Goal: Task Accomplishment & Management: Manage account settings

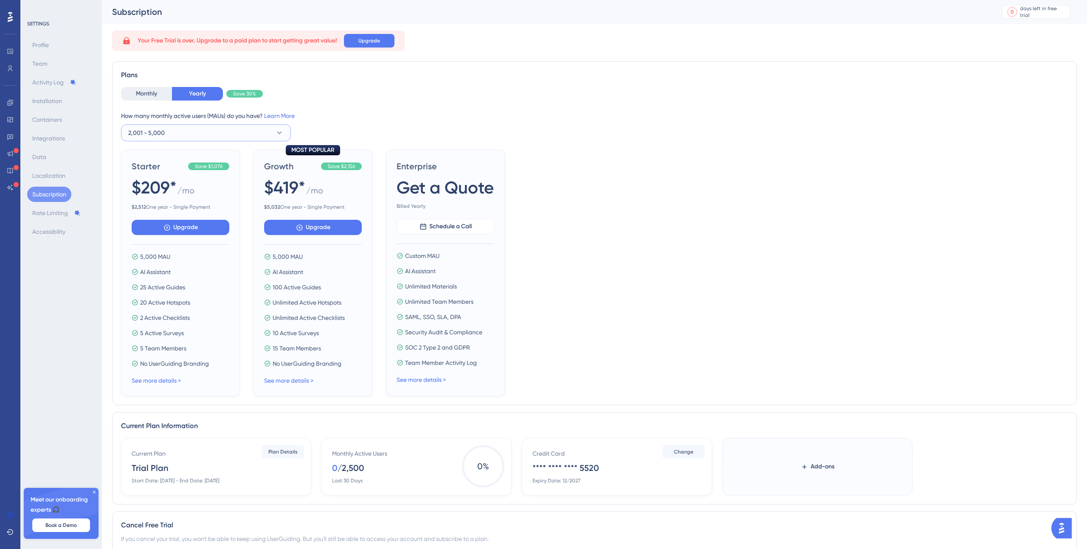
click at [186, 129] on button "2,001 - 5,000" at bounding box center [206, 132] width 170 height 17
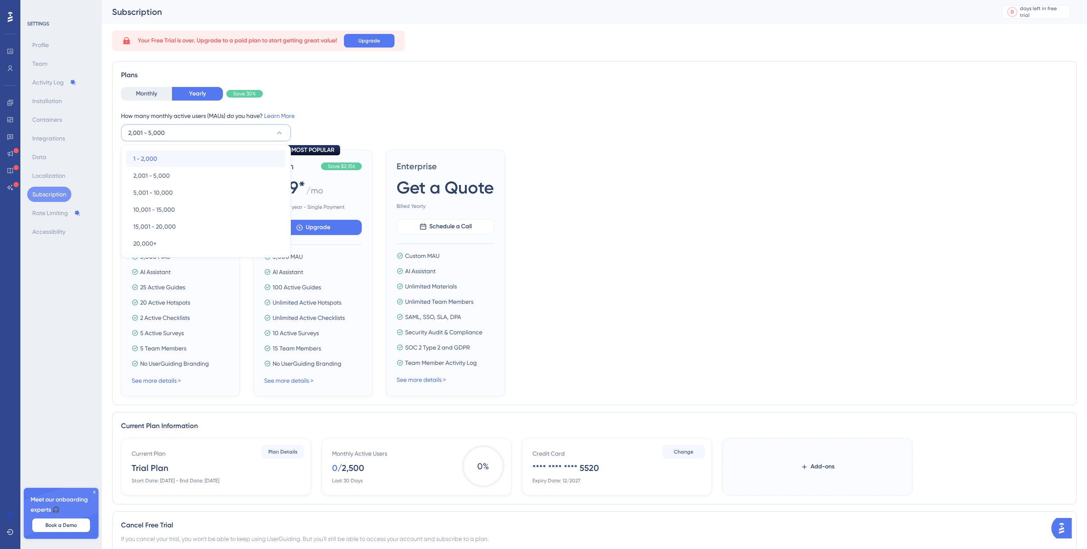
click at [168, 155] on div "1 - 2,000 1 - 2,000" at bounding box center [205, 158] width 145 height 17
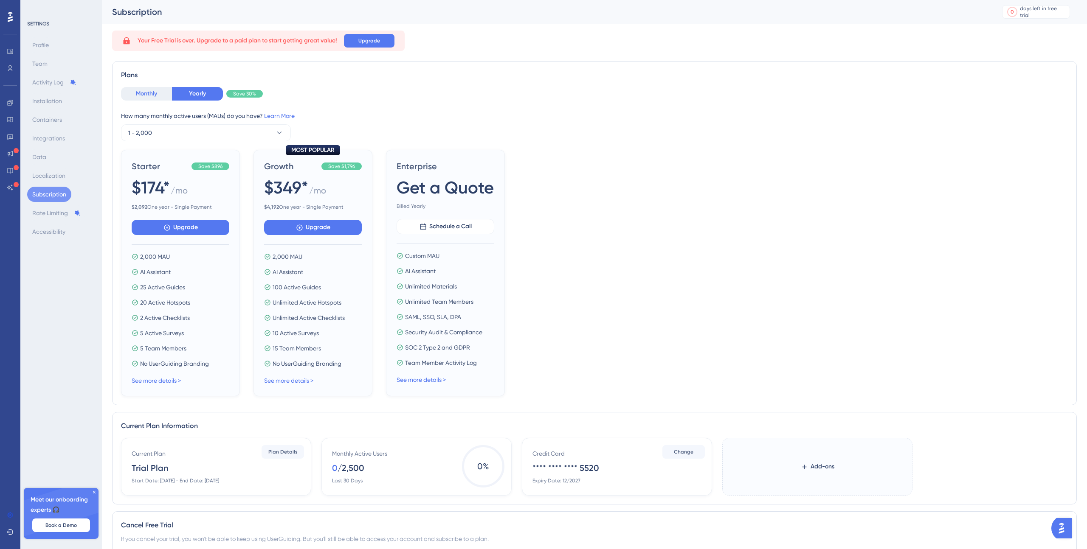
click at [159, 90] on button "Monthly" at bounding box center [146, 94] width 51 height 14
click at [94, 493] on icon at bounding box center [94, 492] width 5 height 5
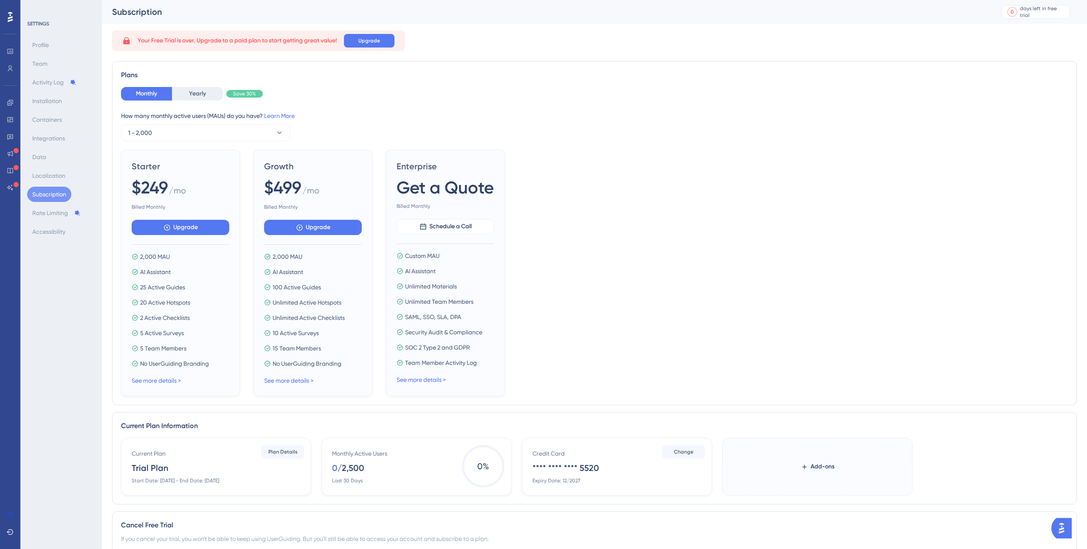
click at [10, 17] on icon at bounding box center [10, 17] width 5 height 10
click at [152, 91] on button "Monthly" at bounding box center [146, 94] width 51 height 14
click at [196, 97] on button "Yearly" at bounding box center [197, 94] width 51 height 14
click at [147, 92] on button "Monthly" at bounding box center [146, 94] width 51 height 14
click at [1060, 526] on img "Open AI Assistant Launcher" at bounding box center [1061, 528] width 15 height 15
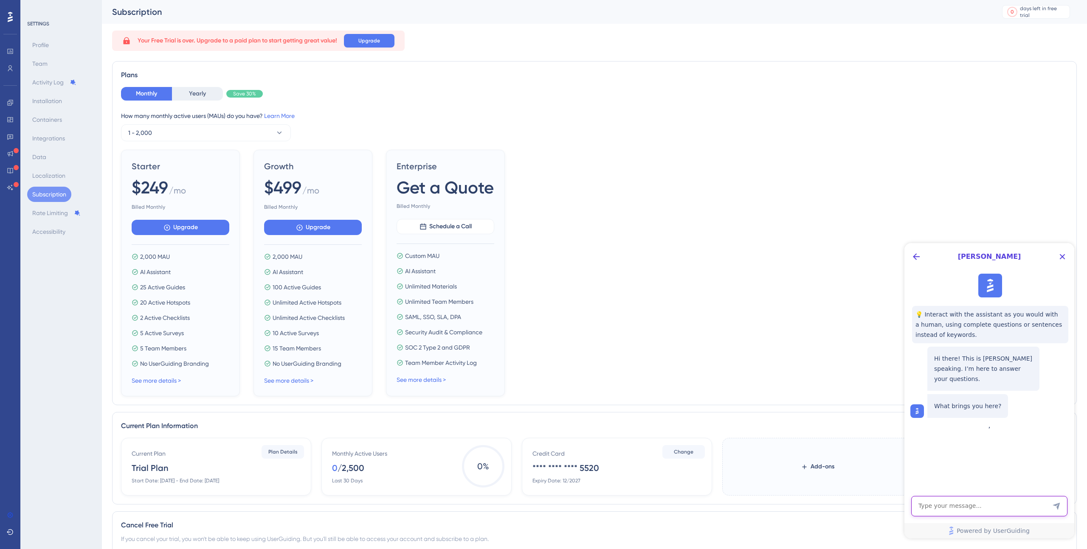
click at [960, 501] on textarea "AI Assistant Text Input" at bounding box center [989, 506] width 156 height 20
paste textarea "I tried it a few years ago. Can I try it again? I think there are some new feat…"
type textarea "I tried it a few years ago. Can I try it again? I think there are some new feat…"
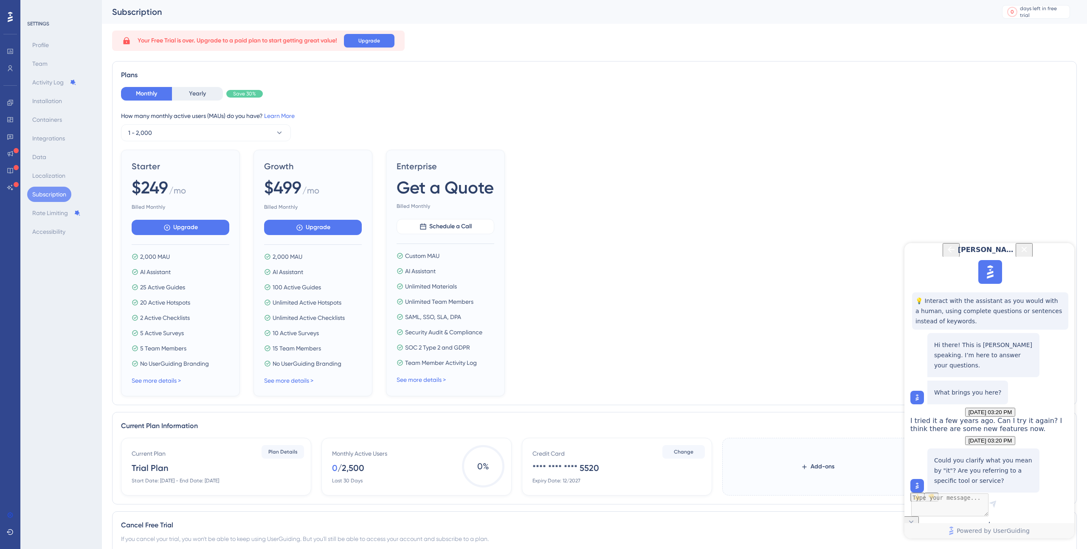
scroll to position [75, 0]
drag, startPoint x: 995, startPoint y: 459, endPoint x: 934, endPoint y: 440, distance: 63.1
click at [934, 371] on p "Could you clarify what you mean by "it"? Are you referring to a specific tool o…" at bounding box center [983, 355] width 98 height 31
copy p "Could you clarify what you mean by "it"? Are you referring to a specific tool o…"
click at [939, 505] on textarea "AI Assistant Text Input" at bounding box center [989, 506] width 156 height 20
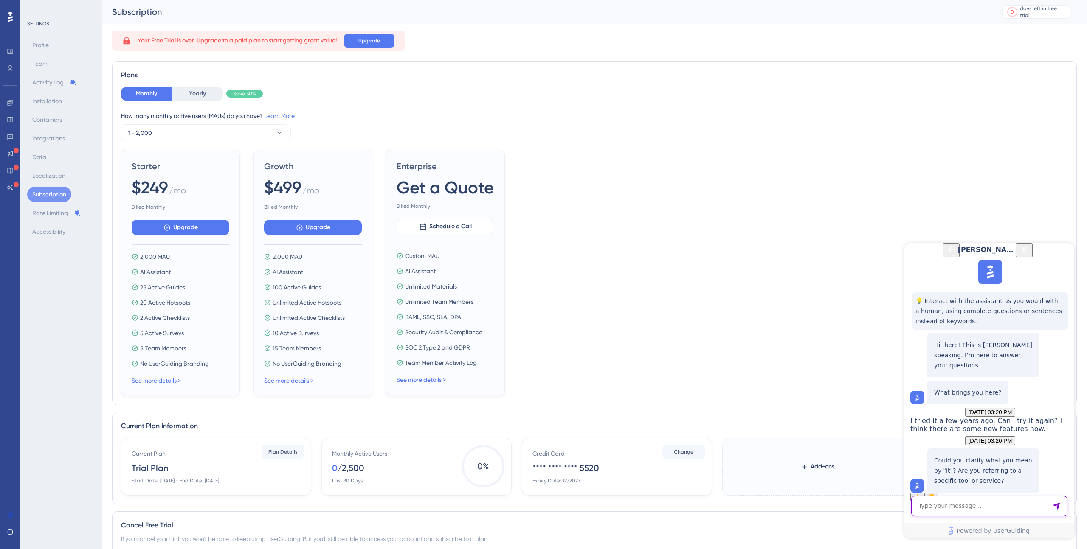
paste textarea "This service"
type textarea "This service"
drag, startPoint x: 984, startPoint y: 418, endPoint x: 933, endPoint y: 351, distance: 84.4
click at [933, 351] on div "Yes, you can try the service again and take advantage of the new features. For …" at bounding box center [983, 355] width 112 height 44
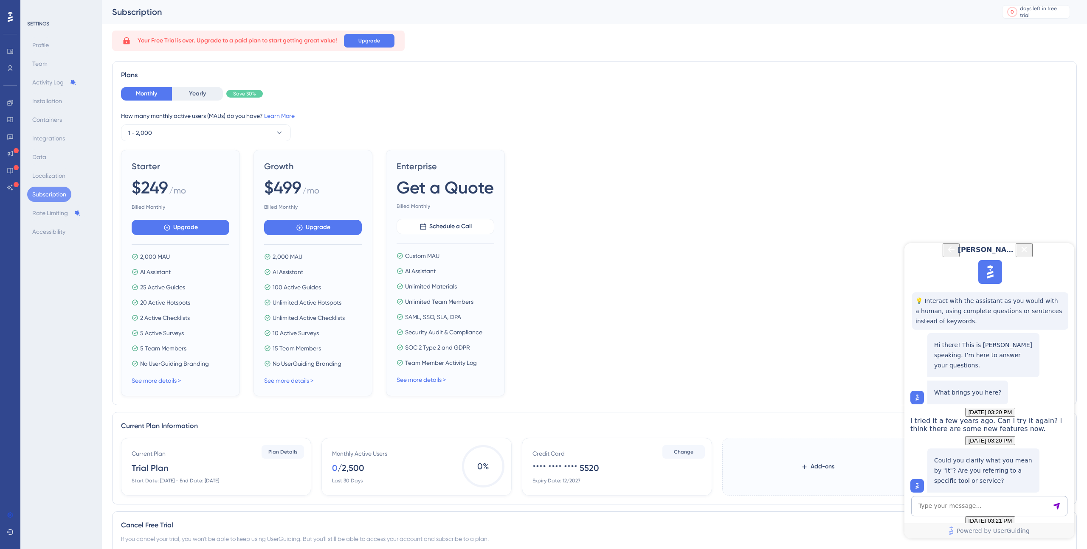
copy p "Yes, you can try the service again and take advantage of the new features. For …"
click at [962, 504] on textarea "AI Assistant Text Input" at bounding box center [989, 506] width 156 height 20
paste textarea "I would like to start a free trial."
type textarea "I would like to start a free trial."
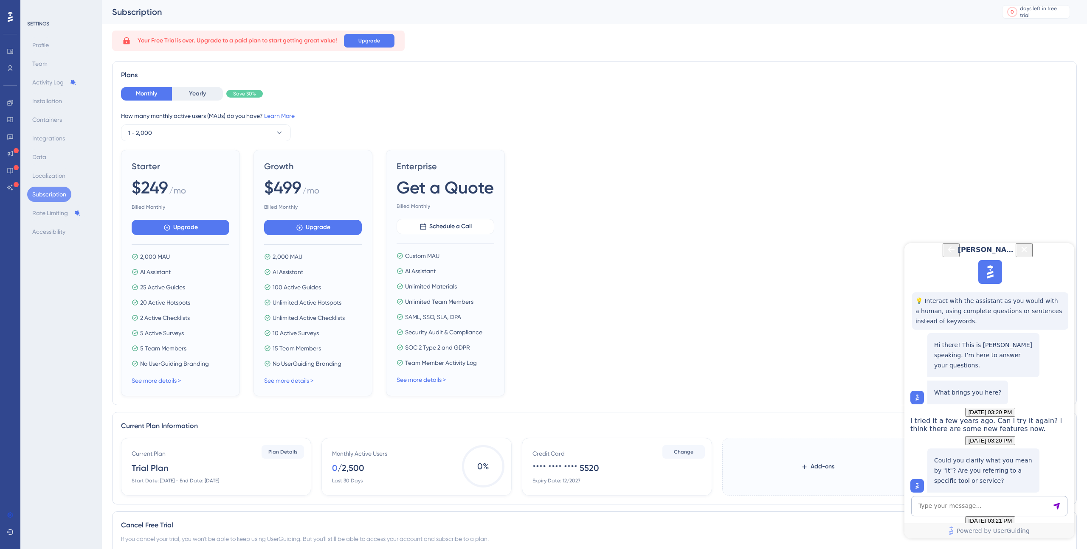
drag, startPoint x: 934, startPoint y: 389, endPoint x: 979, endPoint y: 420, distance: 54.6
click at [979, 371] on p "Great! You can download our Chrome Extension and start your free 14‑day trial t…" at bounding box center [983, 355] width 98 height 31
click at [961, 503] on textarea "AI Assistant Text Input" at bounding box center [989, 506] width 156 height 20
paste textarea "How do I start a free trial?"
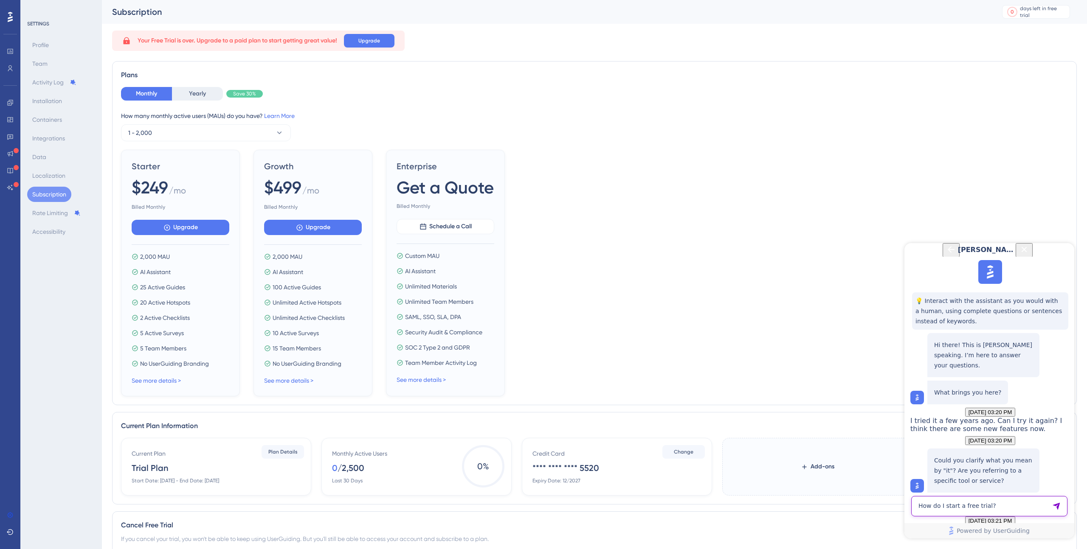
type textarea "How do I start a free trial?"
drag, startPoint x: 974, startPoint y: 369, endPoint x: 1021, endPoint y: 367, distance: 47.6
click at [1021, 367] on p "To start your free trial, simply download our Chrome Extension. This gives you …" at bounding box center [983, 355] width 98 height 31
copy p "Chrome Extension"
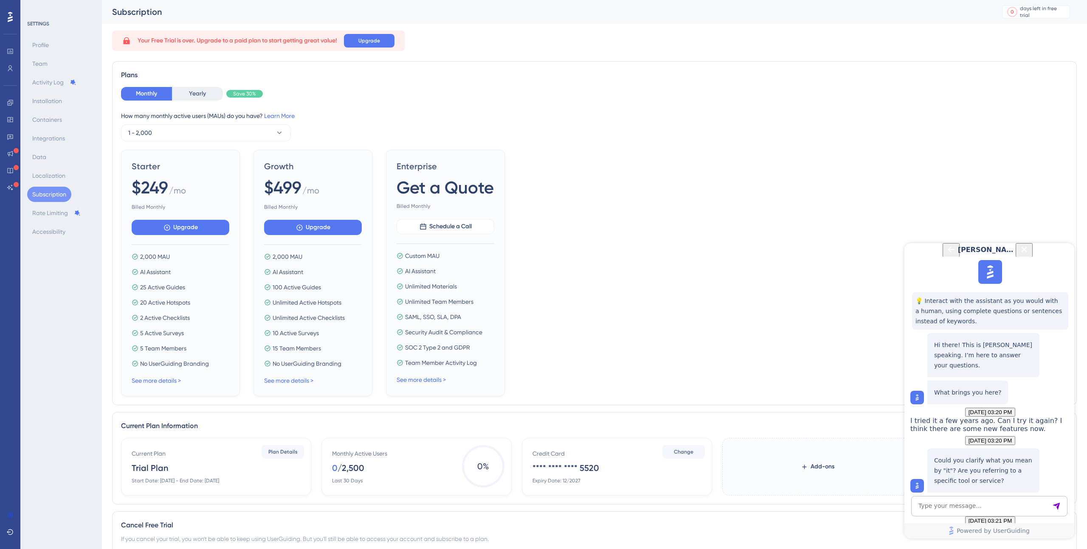
click at [850, 112] on div "How many monthly active users (MAUs) do you have? Learn More" at bounding box center [594, 116] width 947 height 10
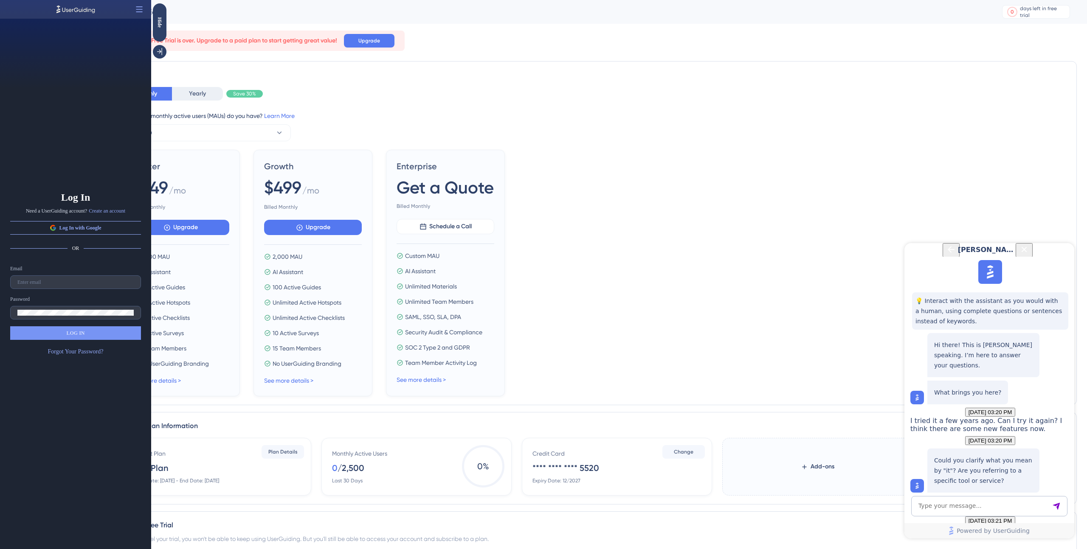
scroll to position [0, 0]
click at [115, 225] on button "Log In with Google" at bounding box center [75, 228] width 131 height 14
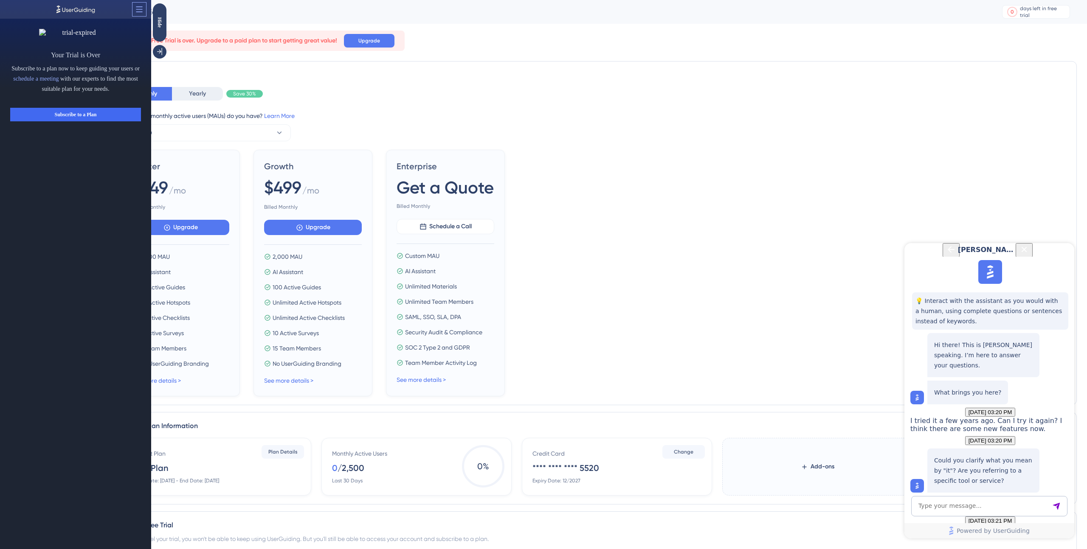
click at [141, 10] on icon at bounding box center [139, 9] width 8 height 8
click at [78, 118] on span "Subscribe to a Plan" at bounding box center [75, 114] width 42 height 7
click at [158, 51] on icon at bounding box center [159, 52] width 8 height 8
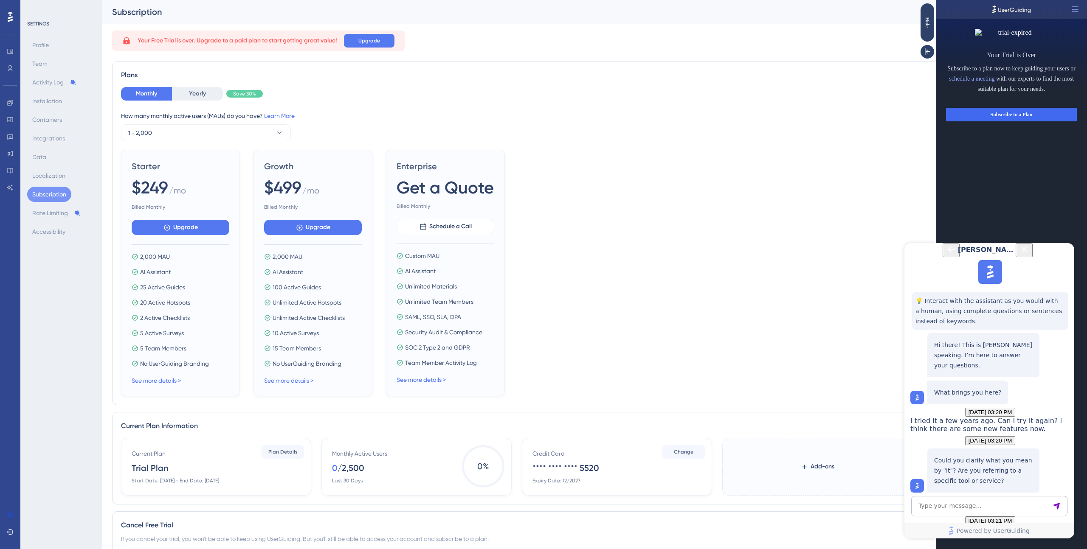
click at [1029, 255] on icon "Close Button" at bounding box center [1024, 250] width 10 height 10
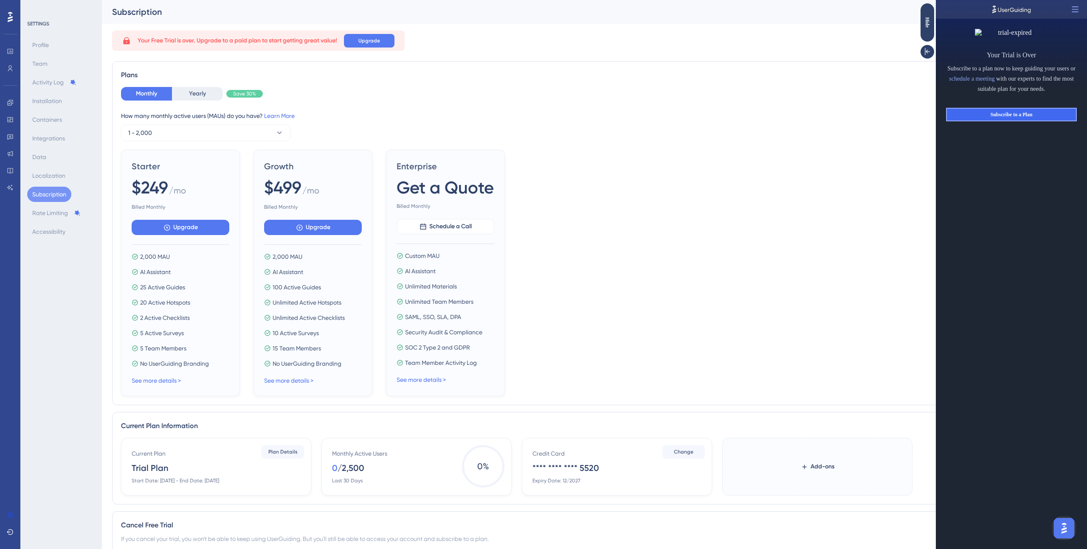
click at [1029, 121] on button "Subscribe to a Plan" at bounding box center [1011, 115] width 131 height 14
click at [923, 20] on div "Hide" at bounding box center [927, 22] width 14 height 11
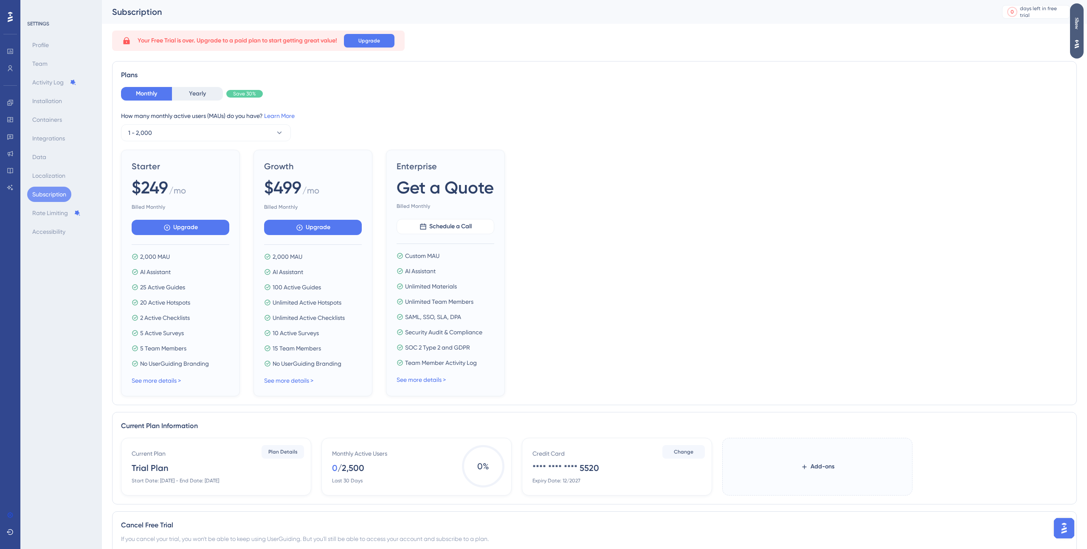
click at [1080, 16] on div "Show" at bounding box center [1077, 30] width 14 height 55
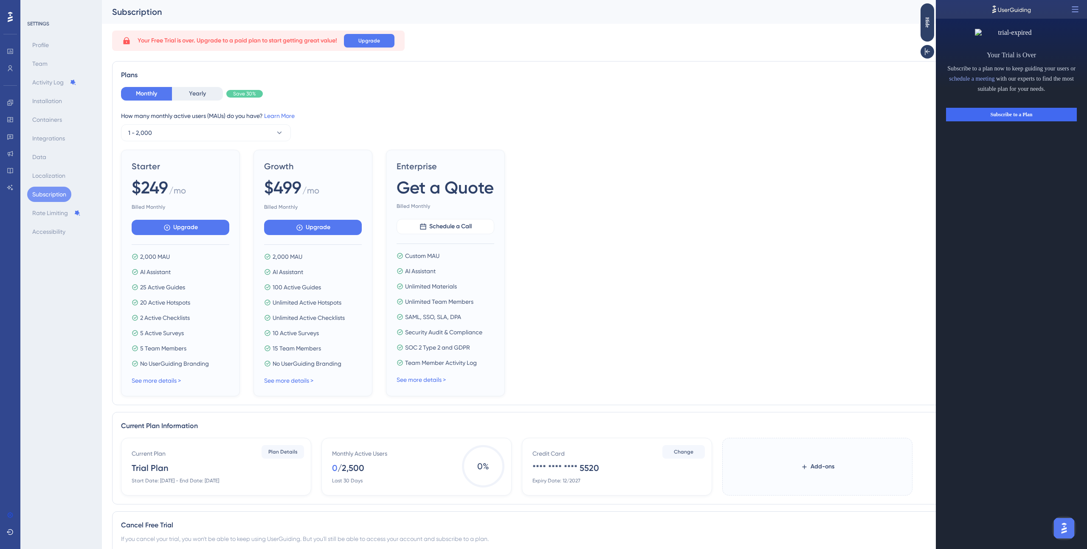
click at [522, 185] on div "Starter $249 / mo Billed Monthly Upgrade 2,000 MAU AI Assistant 25 Active Guide…" at bounding box center [594, 273] width 947 height 247
click at [426, 186] on span "Get a Quote" at bounding box center [444, 188] width 97 height 24
click at [1075, 13] on icon at bounding box center [1075, 9] width 8 height 8
click at [1053, 31] on span "Open in Panel" at bounding box center [1038, 30] width 29 height 7
click at [1076, 5] on icon at bounding box center [1075, 9] width 8 height 8
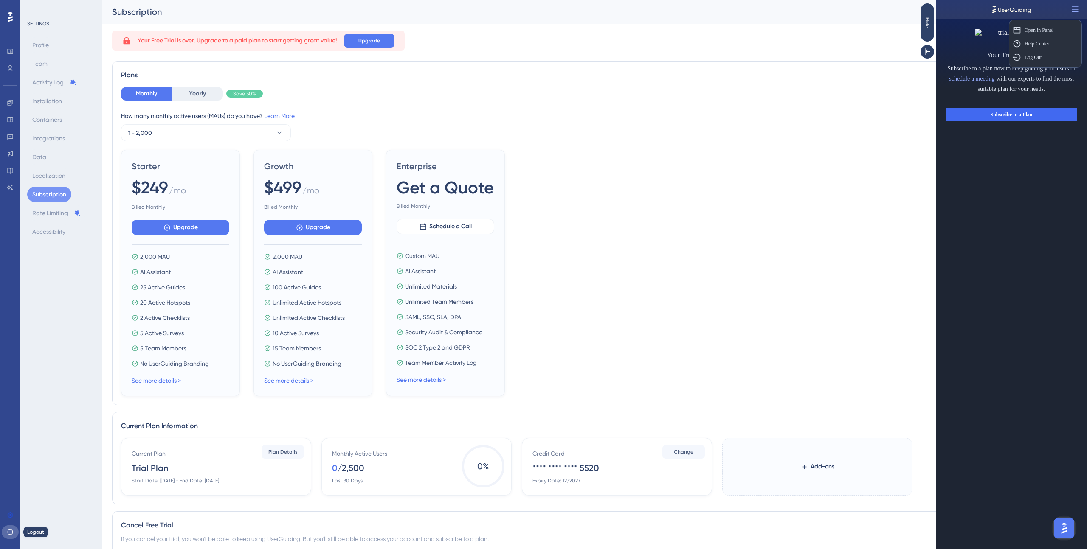
click at [11, 531] on icon at bounding box center [10, 532] width 7 height 7
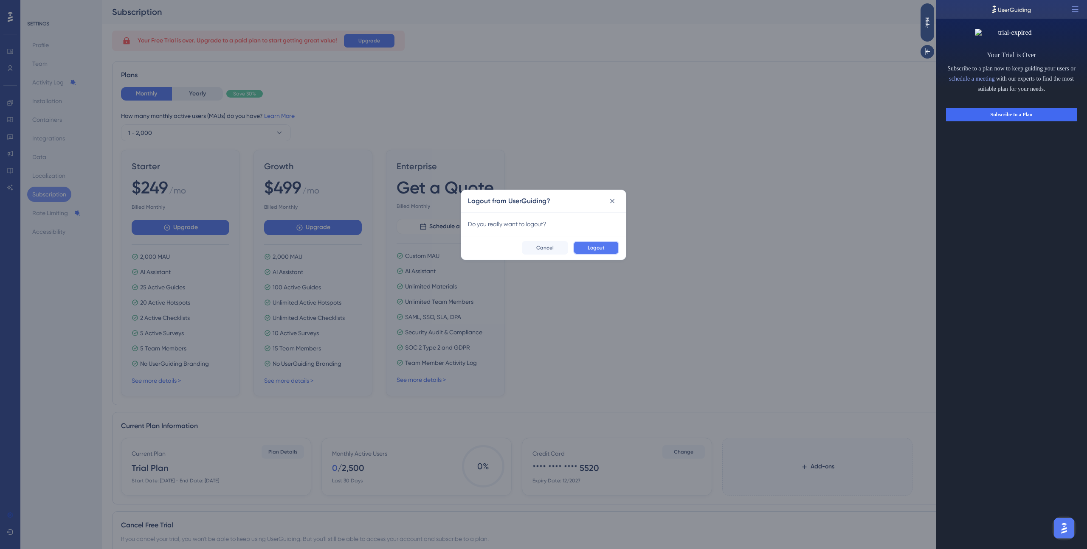
click at [589, 248] on span "Logout" at bounding box center [595, 248] width 17 height 7
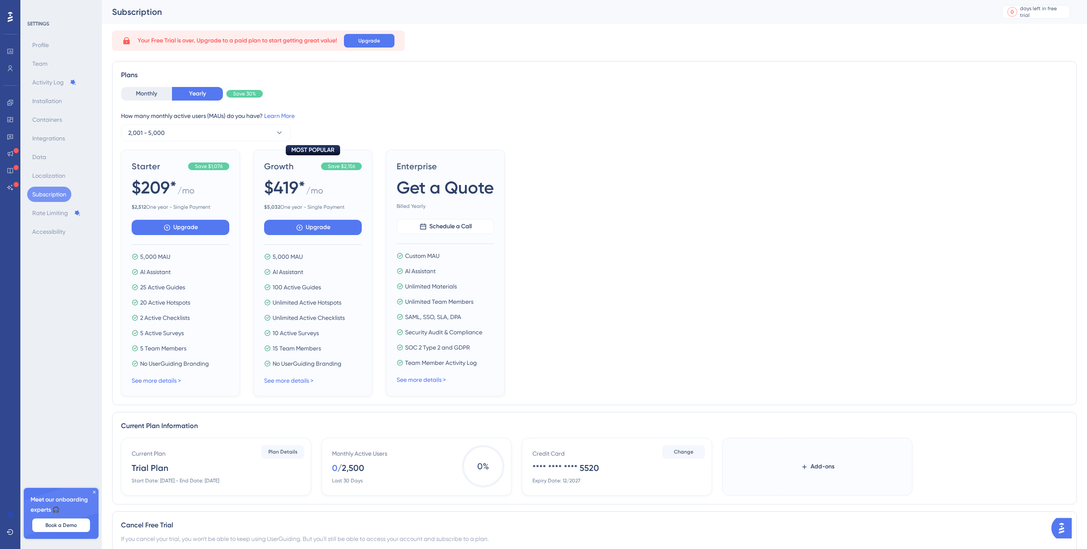
click at [93, 492] on icon at bounding box center [94, 492] width 5 height 5
click at [551, 349] on div "Starter Save $1,076 $209* / mo $ 2,512 One year - Single Payment Upgrade 5,000 …" at bounding box center [594, 273] width 947 height 247
click at [144, 87] on button "Monthly" at bounding box center [146, 94] width 51 height 14
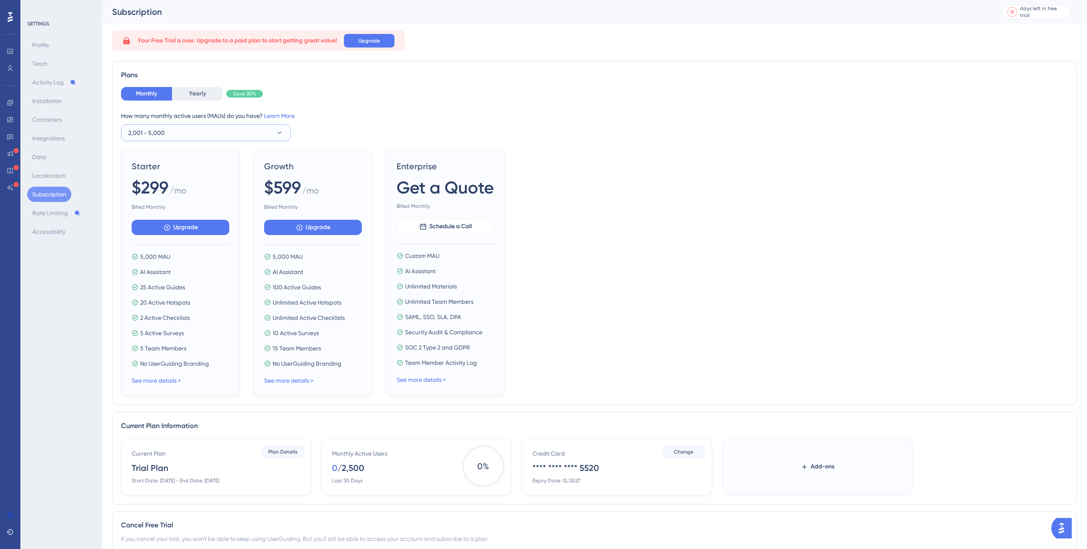
click at [158, 131] on span "2,001 - 5,000" at bounding box center [146, 133] width 37 height 10
click at [153, 157] on span "1 - 2,000" at bounding box center [145, 159] width 24 height 10
click at [1069, 526] on img "Open AI Assistant Launcher" at bounding box center [1061, 528] width 15 height 15
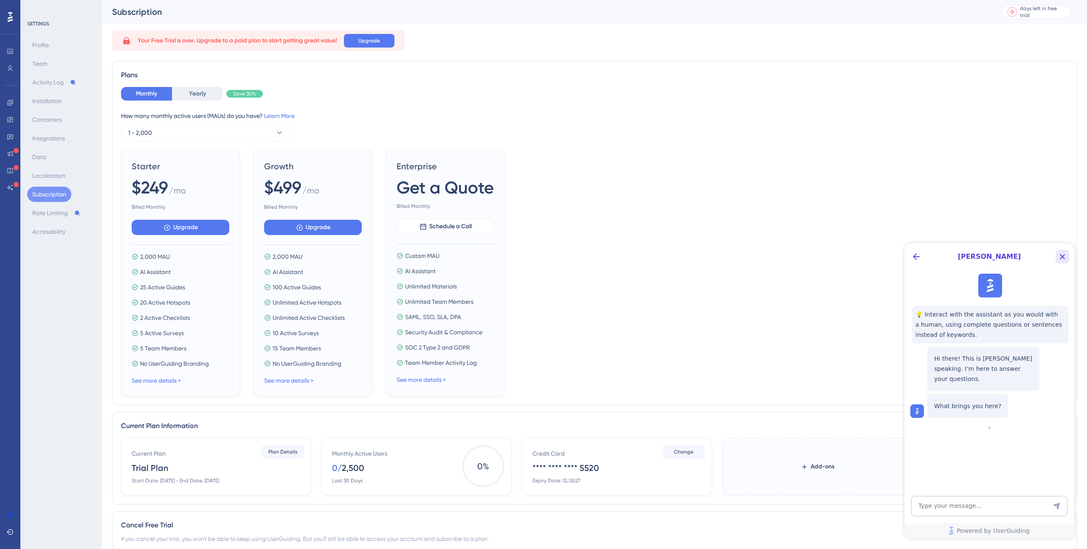
click at [1063, 260] on icon "Close Button" at bounding box center [1062, 257] width 10 height 10
